Goal: Task Accomplishment & Management: Use online tool/utility

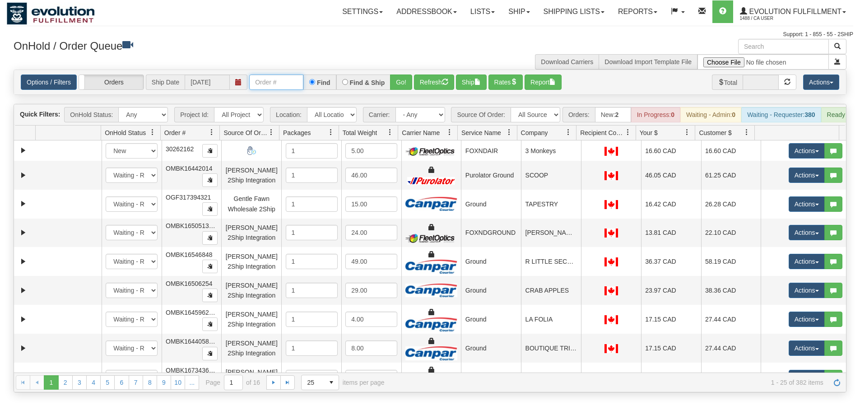
click at [271, 86] on input "text" at bounding box center [276, 82] width 54 height 15
type input "OGF318289888"
click at [402, 82] on button "Go!" at bounding box center [401, 82] width 22 height 15
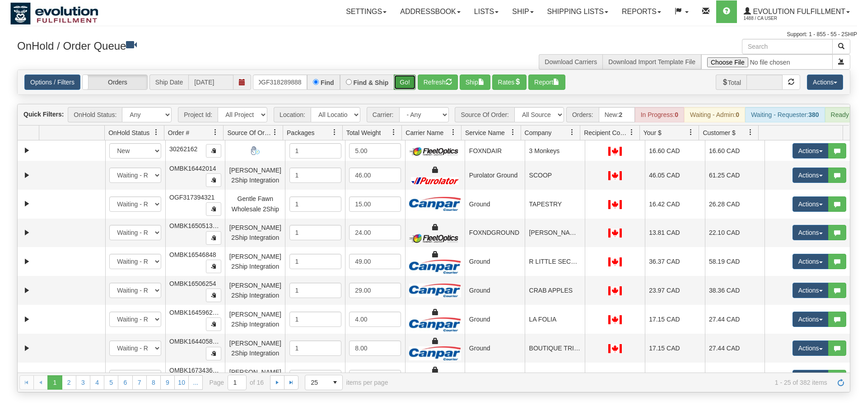
scroll to position [0, 0]
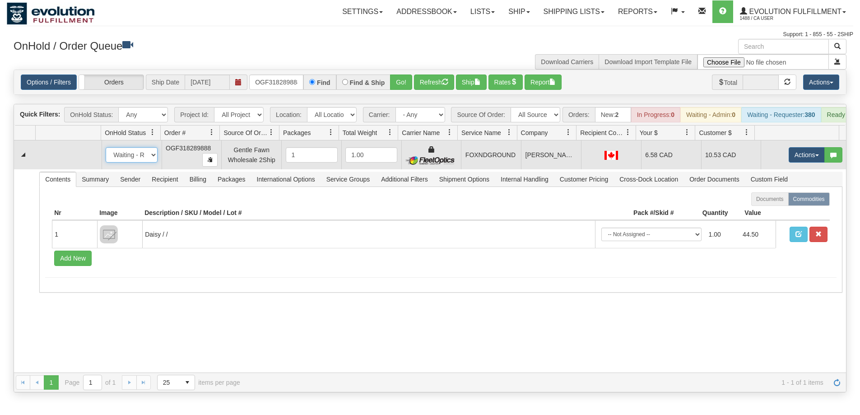
click at [139, 161] on select "New In Progress Waiting - Admin Waiting - Requester Ready to Ship" at bounding box center [132, 154] width 52 height 15
click at [799, 160] on button "Actions" at bounding box center [807, 154] width 36 height 15
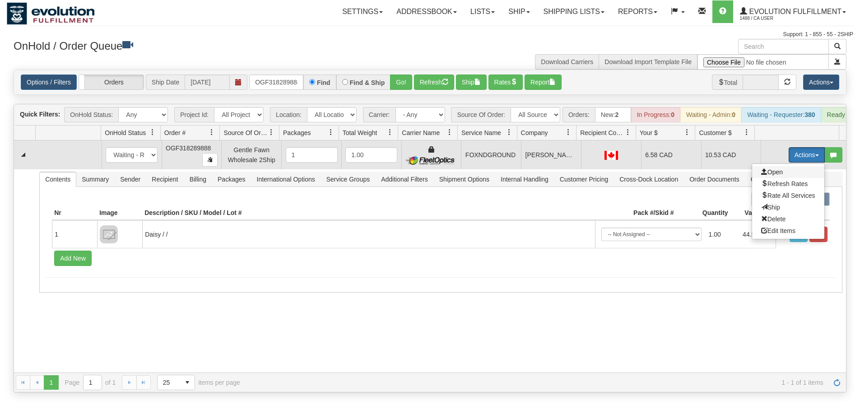
click at [767, 176] on span "Open" at bounding box center [773, 171] width 22 height 7
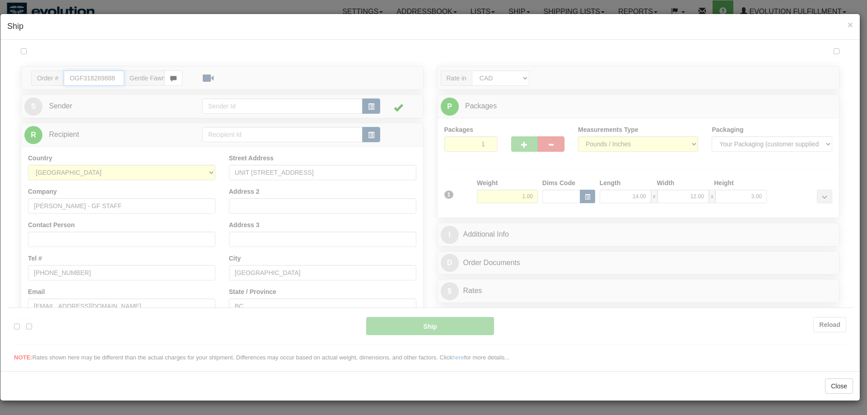
type input "FOXNDGROUND"
type input "09:52"
type input "16:00"
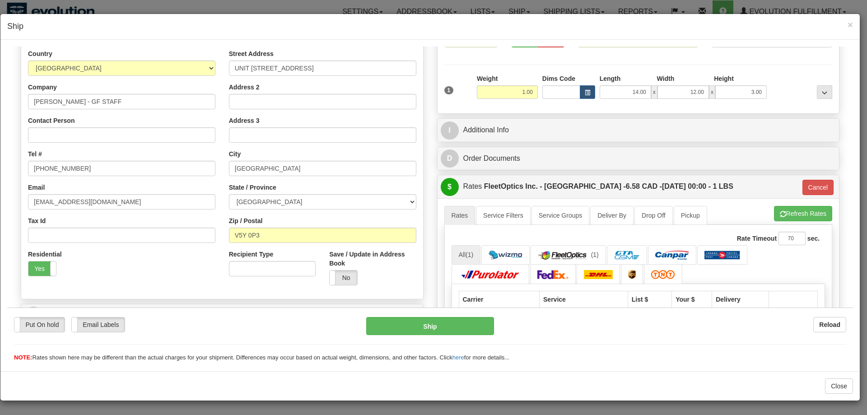
scroll to position [226, 0]
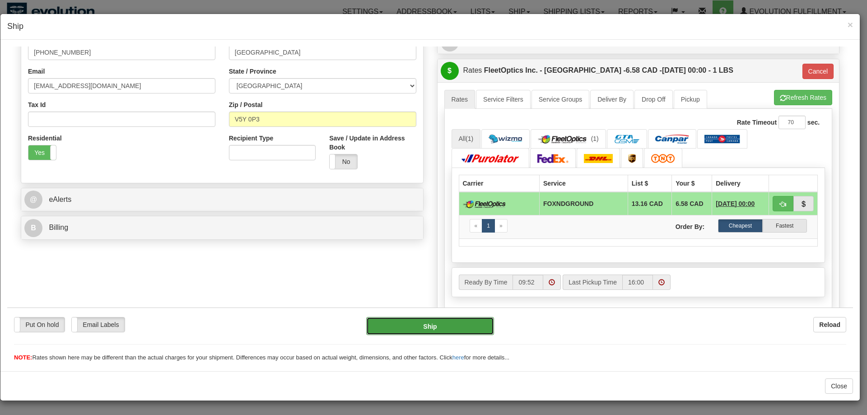
click at [415, 331] on button "Ship" at bounding box center [429, 326] width 127 height 18
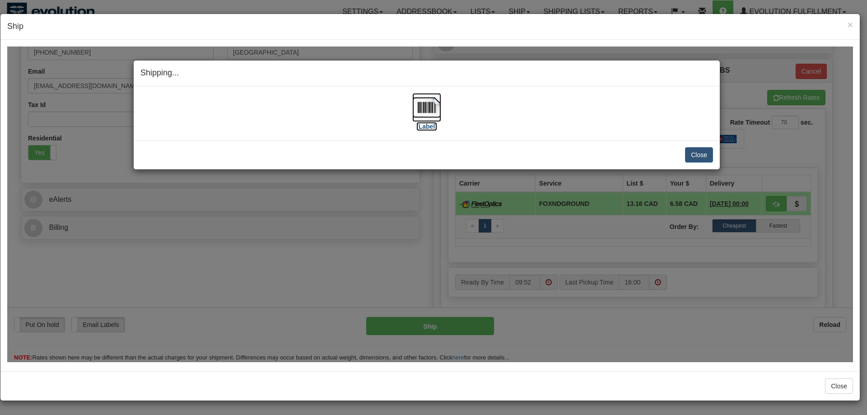
click at [431, 108] on img at bounding box center [426, 107] width 29 height 29
click at [700, 153] on button "Close" at bounding box center [699, 154] width 28 height 15
